Goal: Information Seeking & Learning: Check status

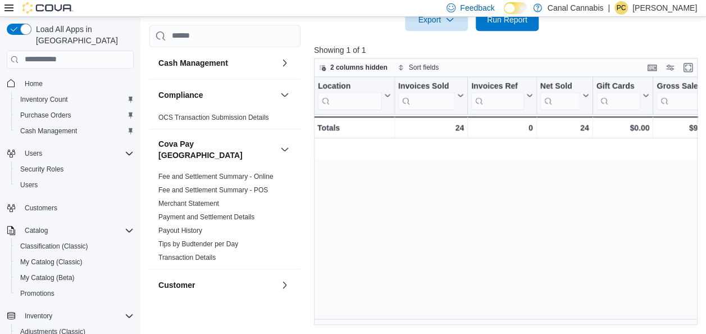
scroll to position [0, 1265]
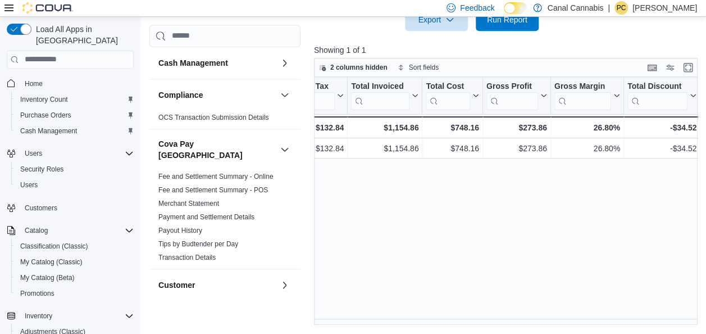
scroll to position [0, 494]
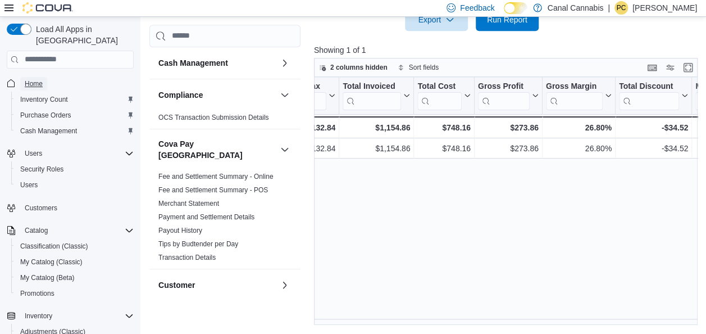
click at [35, 79] on span "Home" at bounding box center [34, 83] width 18 height 9
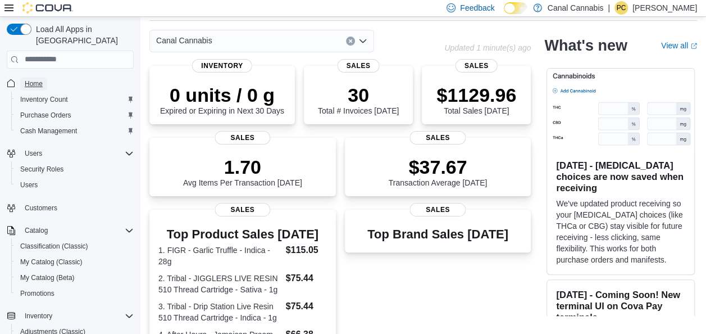
scroll to position [42, 0]
click at [444, 171] on p "$37.67" at bounding box center [438, 165] width 99 height 22
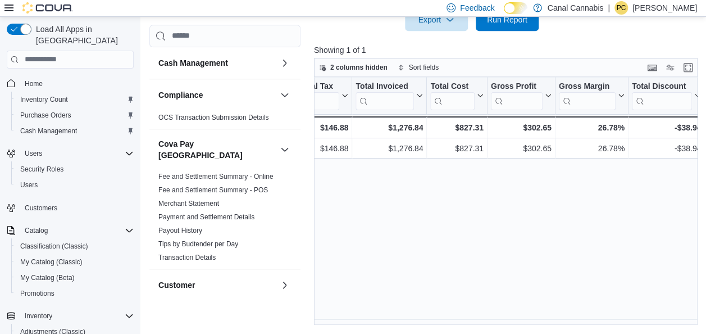
scroll to position [0, 494]
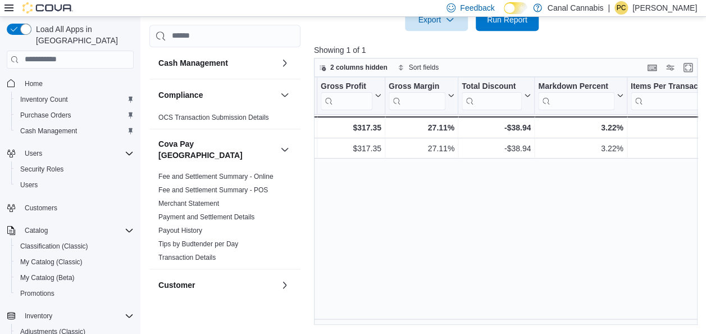
scroll to position [0, 674]
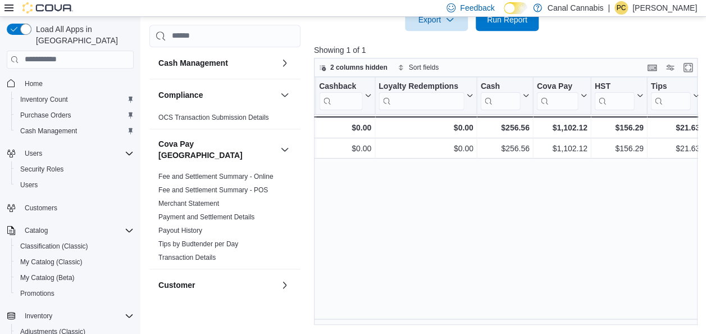
scroll to position [0, 1265]
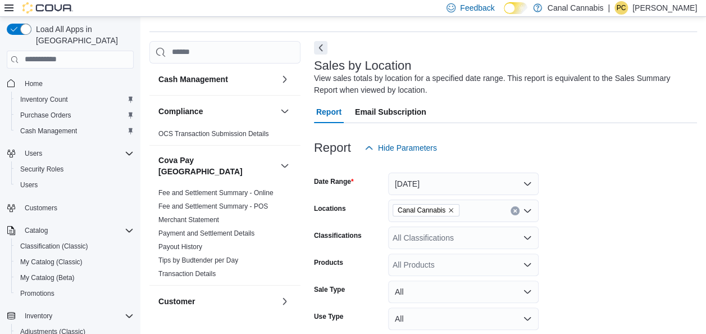
scroll to position [38, 0]
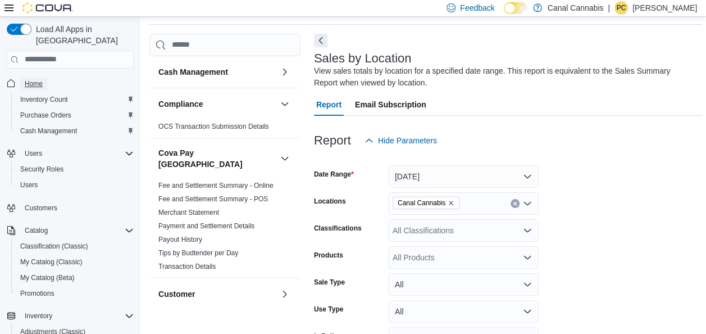
click at [34, 79] on span "Home" at bounding box center [34, 83] width 18 height 9
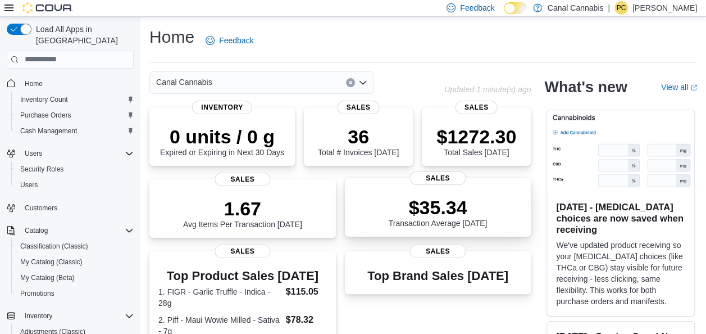
click at [446, 214] on p "$35.34" at bounding box center [438, 207] width 99 height 22
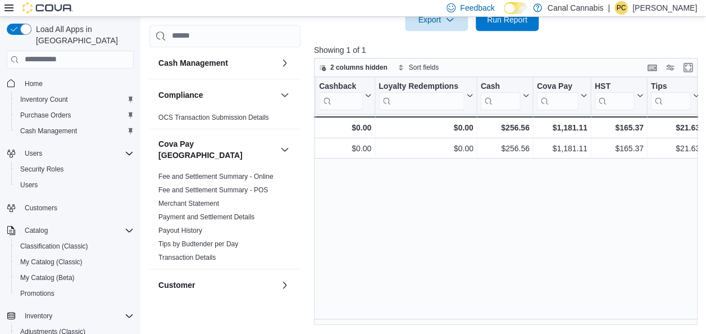
scroll to position [0, 1265]
click at [33, 79] on span "Home" at bounding box center [34, 83] width 18 height 9
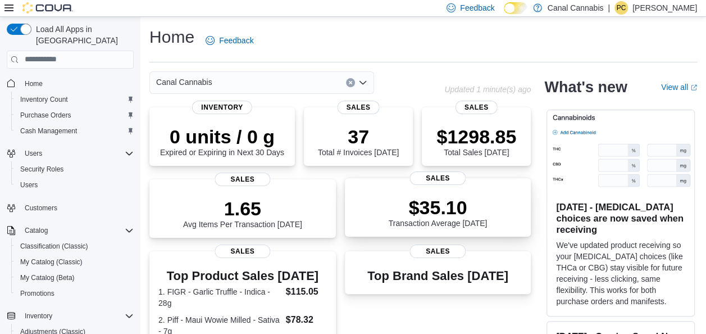
click at [459, 218] on p "$35.10" at bounding box center [438, 207] width 99 height 22
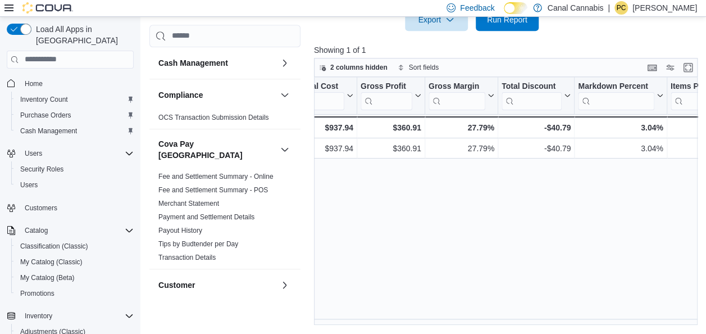
scroll to position [0, 629]
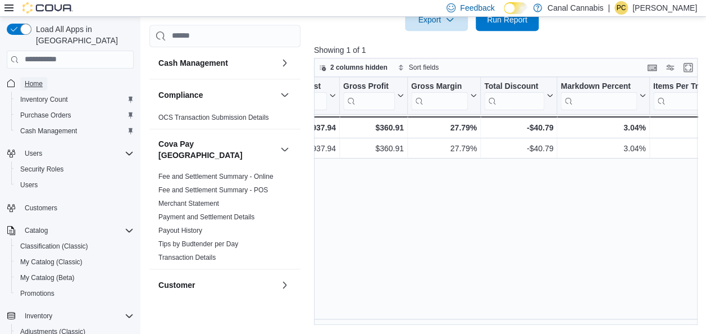
click at [36, 79] on span "Home" at bounding box center [34, 83] width 18 height 9
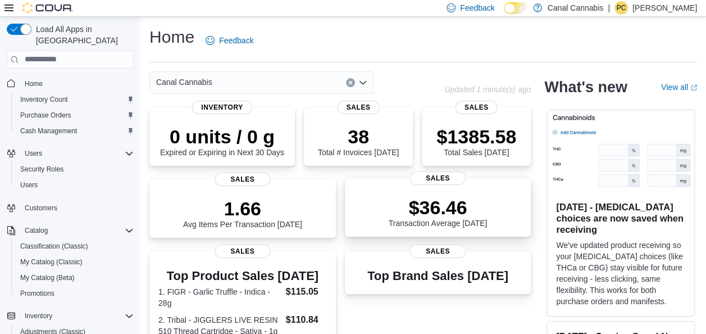
click at [440, 212] on p "$36.46" at bounding box center [438, 207] width 99 height 22
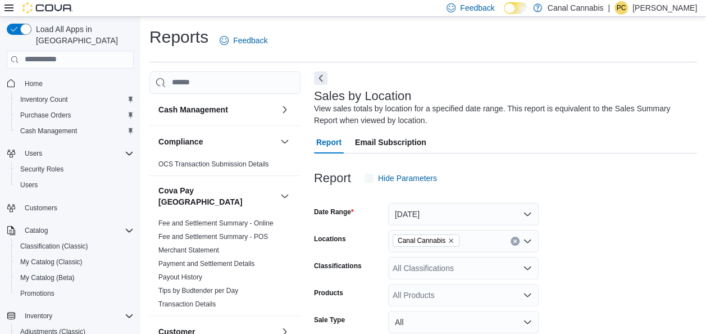
scroll to position [30, 0]
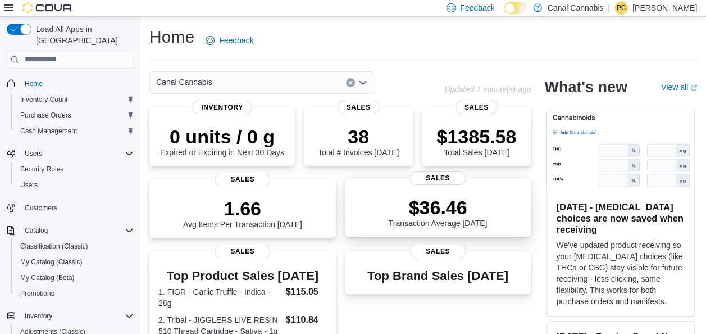
click at [445, 213] on p "$36.46" at bounding box center [438, 207] width 99 height 22
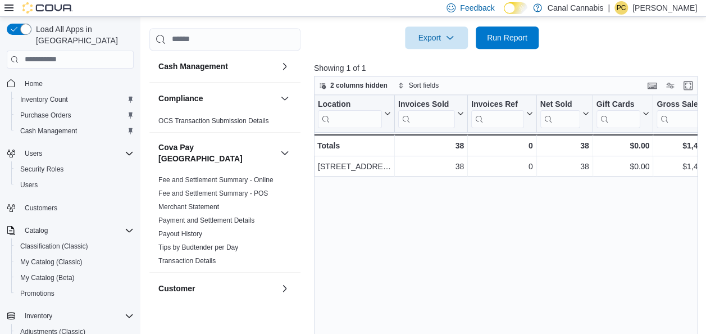
scroll to position [387, 0]
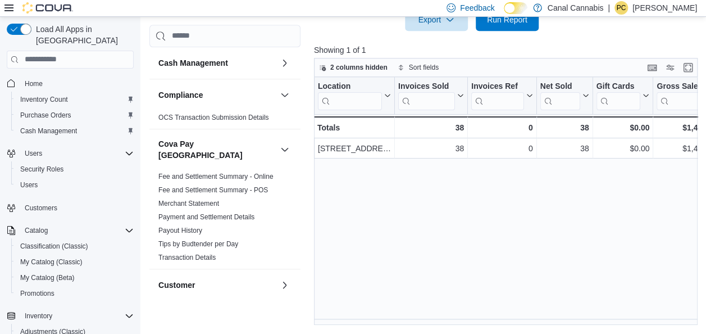
click at [694, 318] on div "Location Click to view column header actions Invoices Sold Click to view column…" at bounding box center [507, 201] width 387 height 248
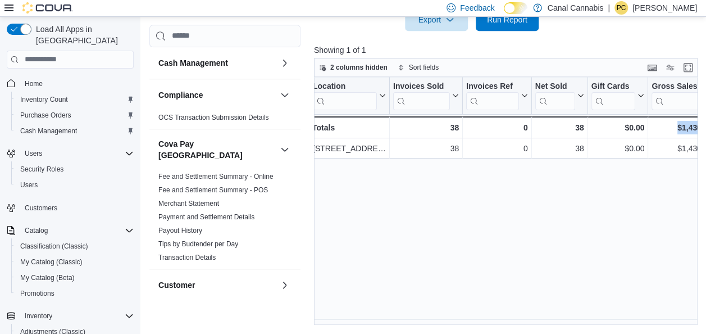
click at [694, 318] on div "Location Click to view column header actions Invoices Sold Click to view column…" at bounding box center [507, 201] width 387 height 248
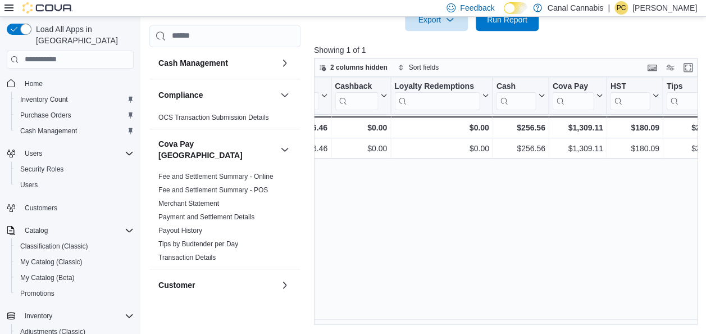
scroll to position [0, 1265]
